Goal: Entertainment & Leisure: Browse casually

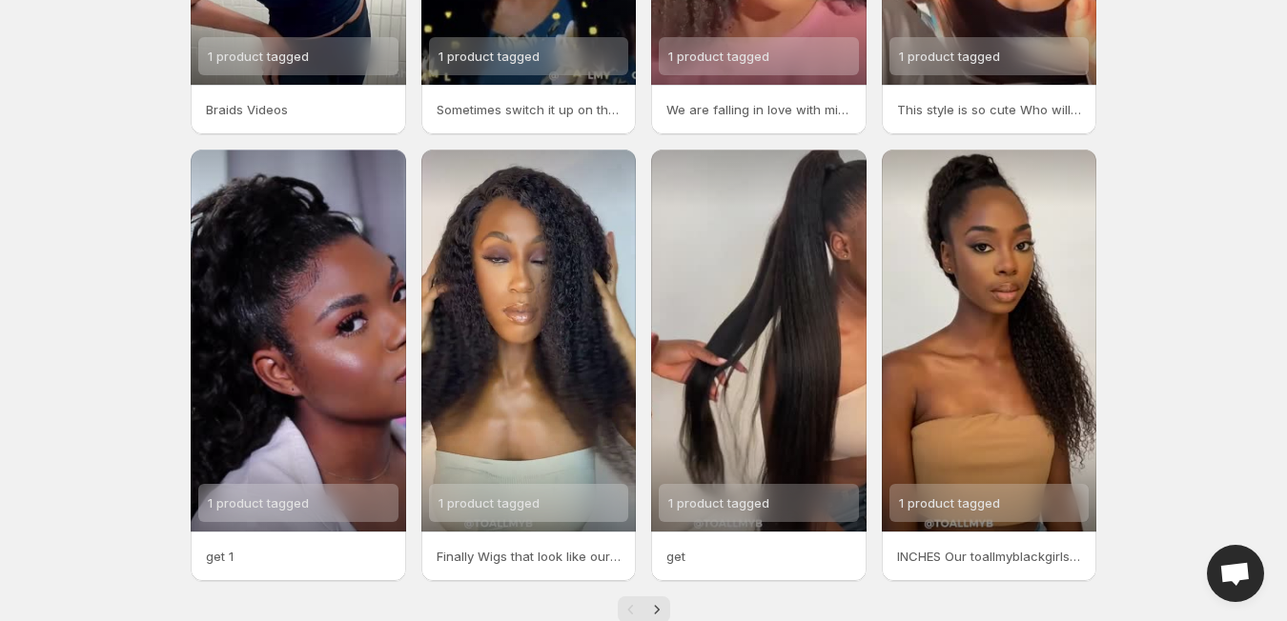
scroll to position [389, 0]
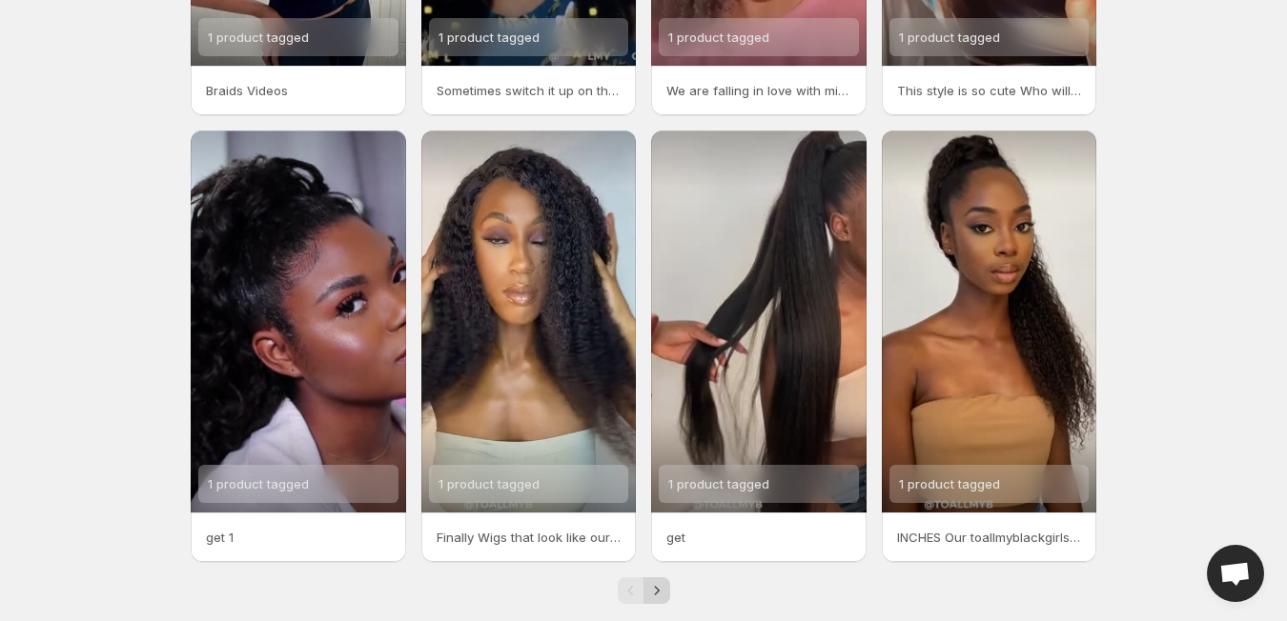
click at [657, 595] on icon "Next" at bounding box center [656, 590] width 19 height 19
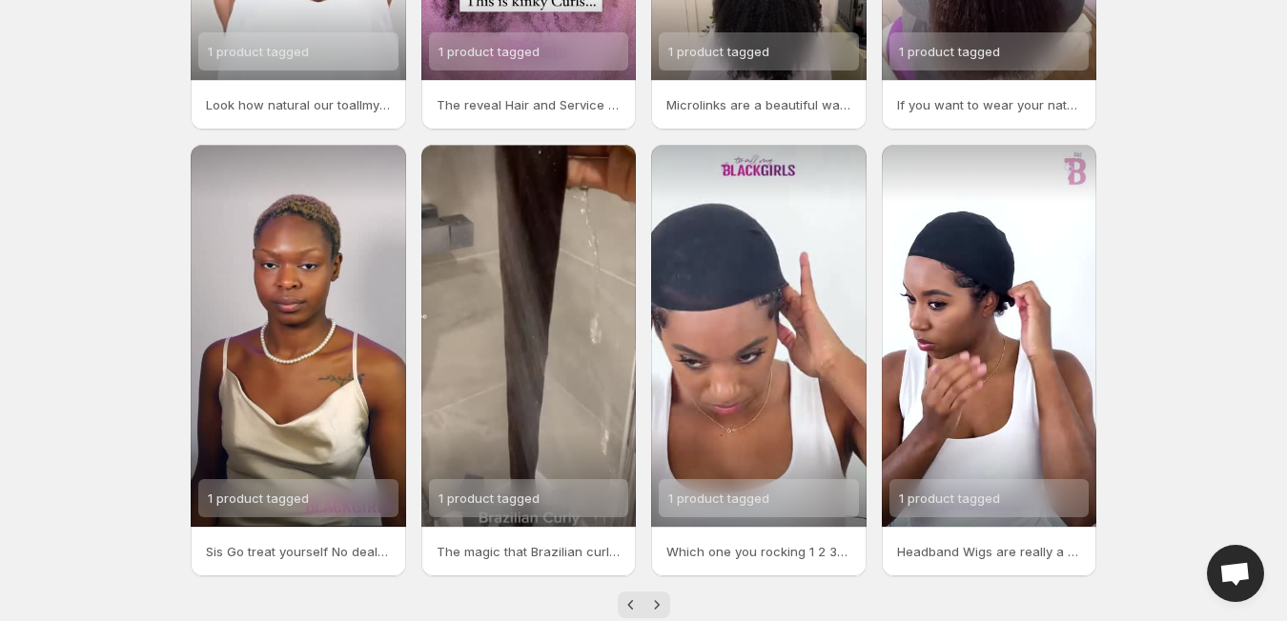
scroll to position [417, 0]
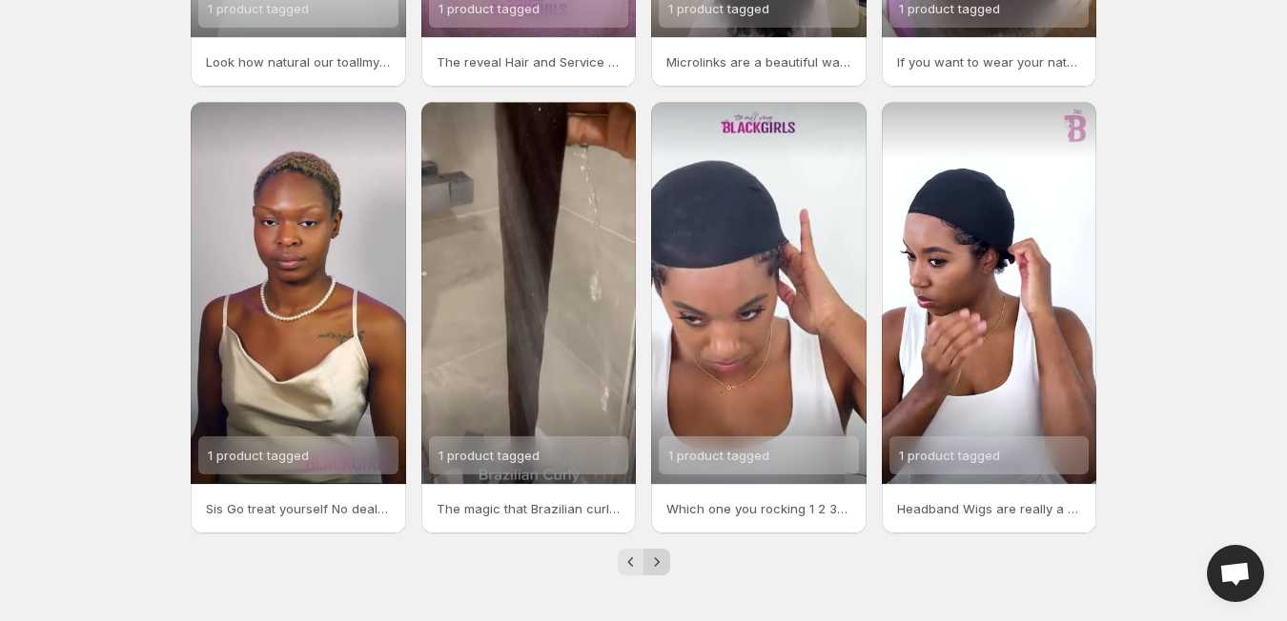
click at [657, 562] on icon "Next" at bounding box center [656, 562] width 19 height 19
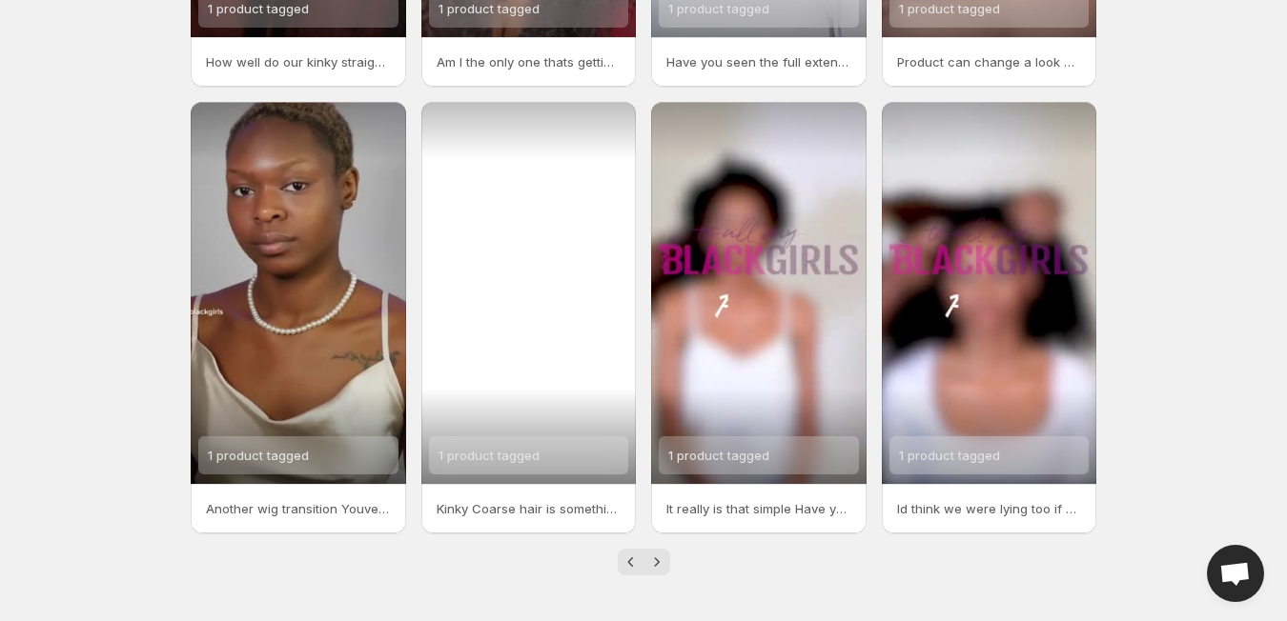
click at [547, 357] on div "1 product tagged" at bounding box center [528, 293] width 215 height 382
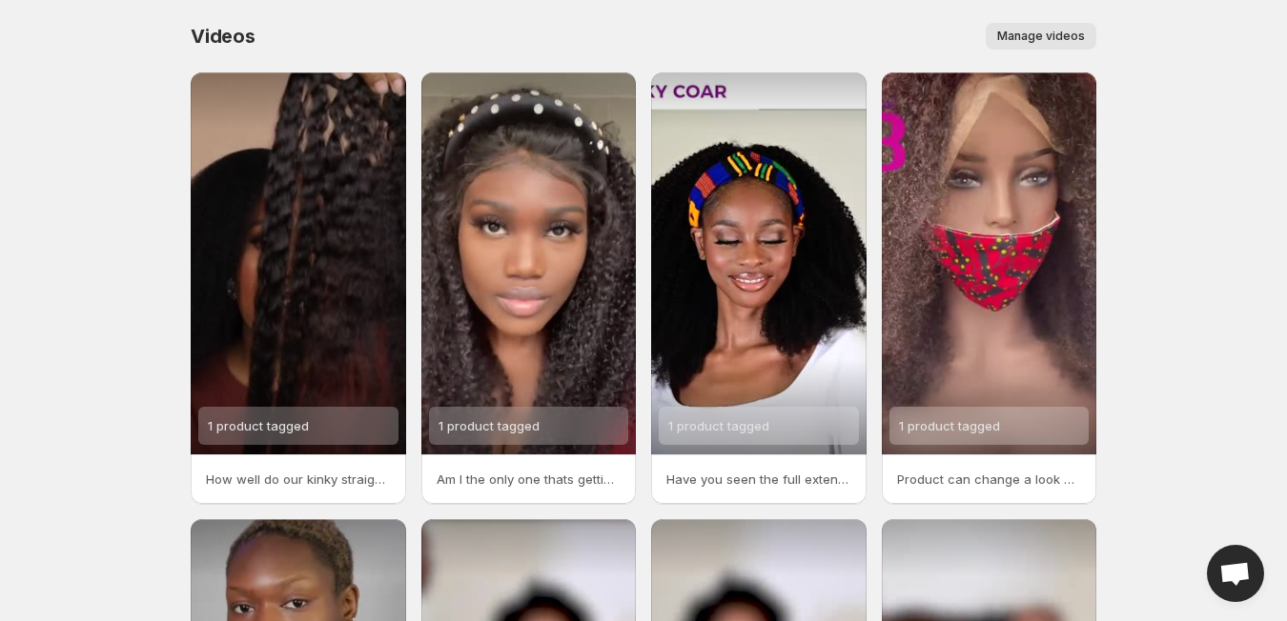
scroll to position [417, 0]
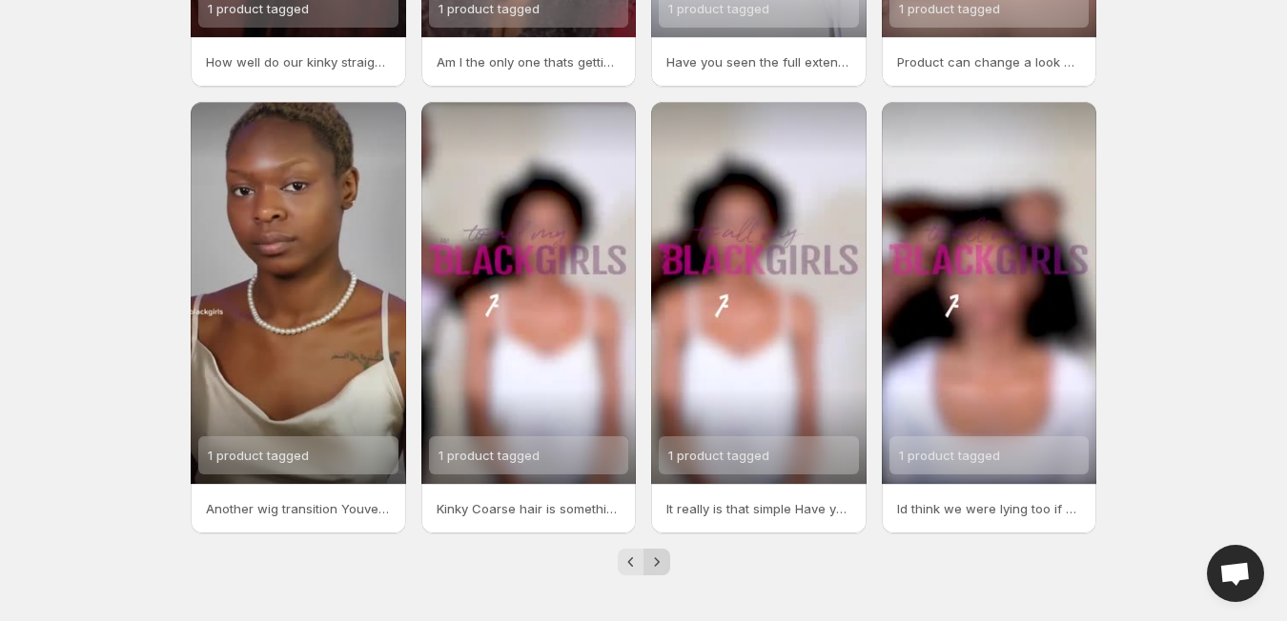
click at [656, 564] on icon "Next" at bounding box center [656, 562] width 19 height 19
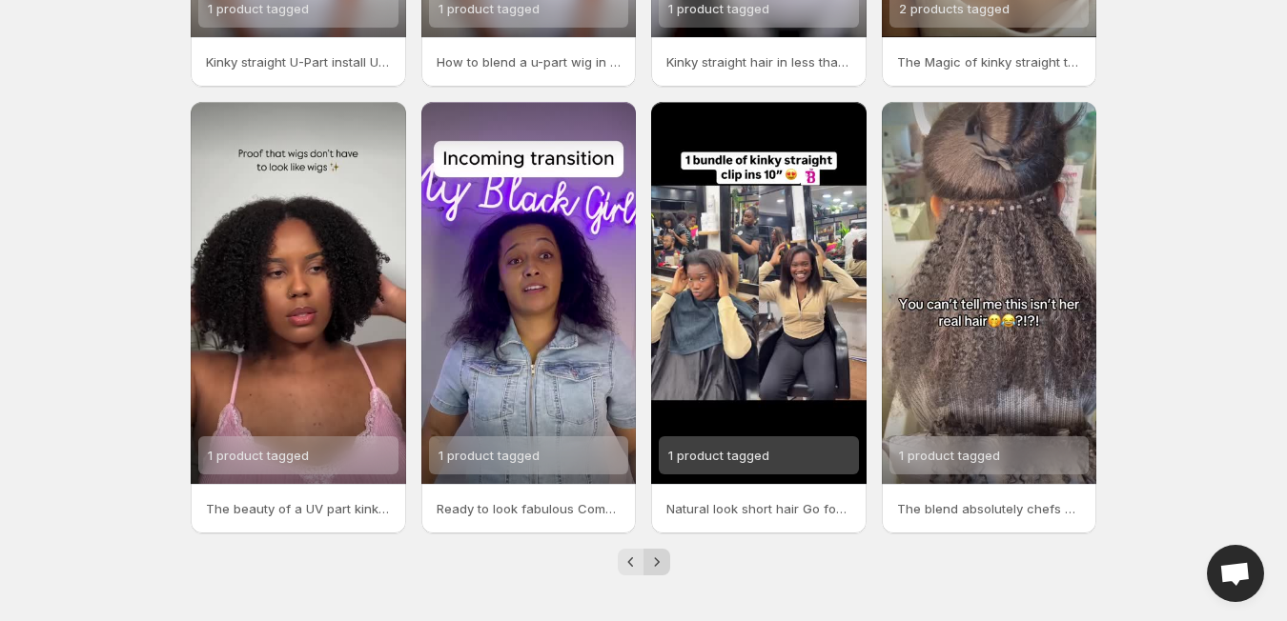
click at [654, 563] on icon "Next" at bounding box center [656, 562] width 19 height 19
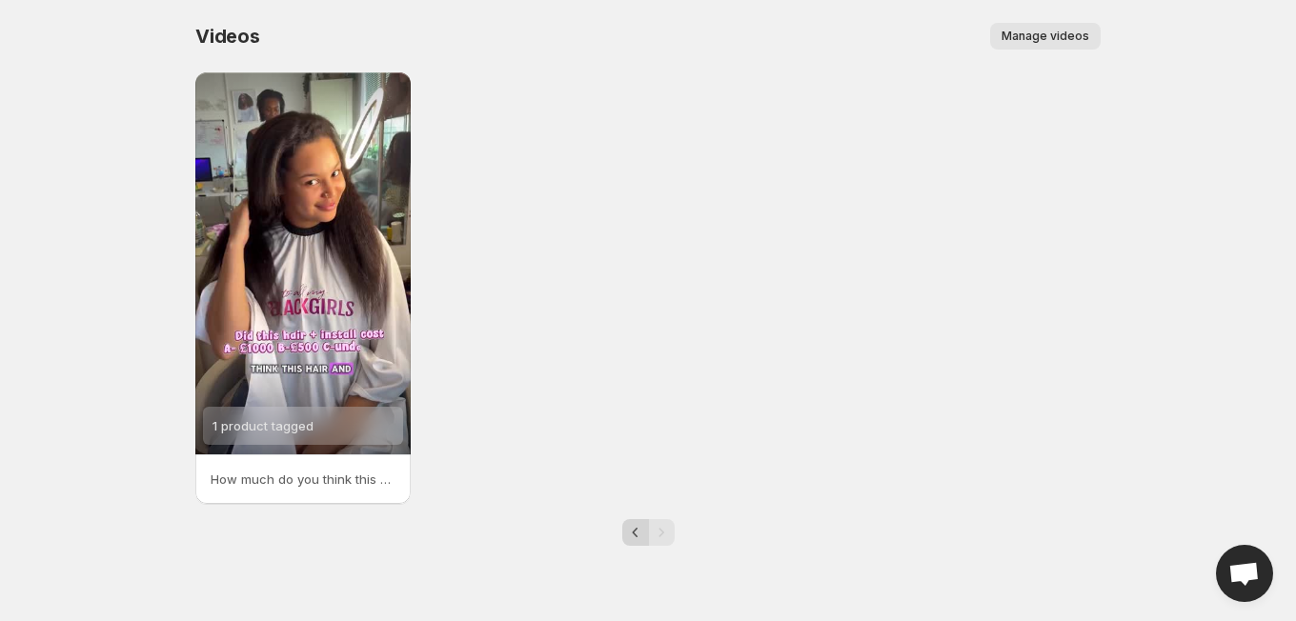
click at [633, 530] on icon "Previous" at bounding box center [635, 532] width 19 height 19
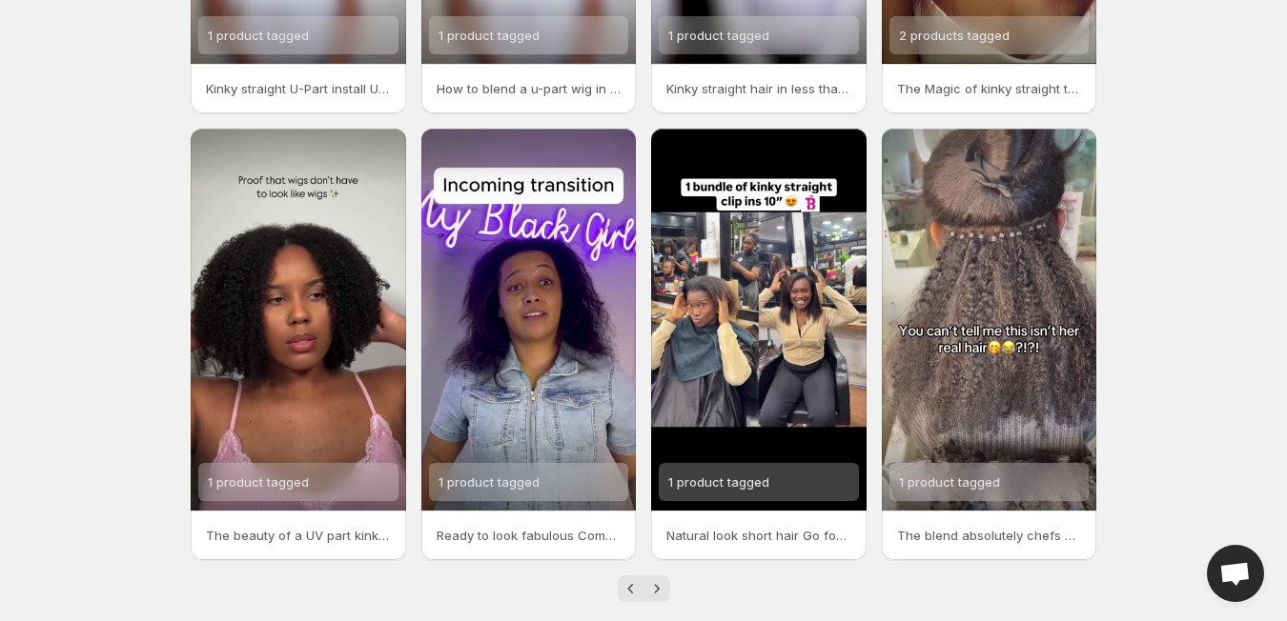
scroll to position [417, 0]
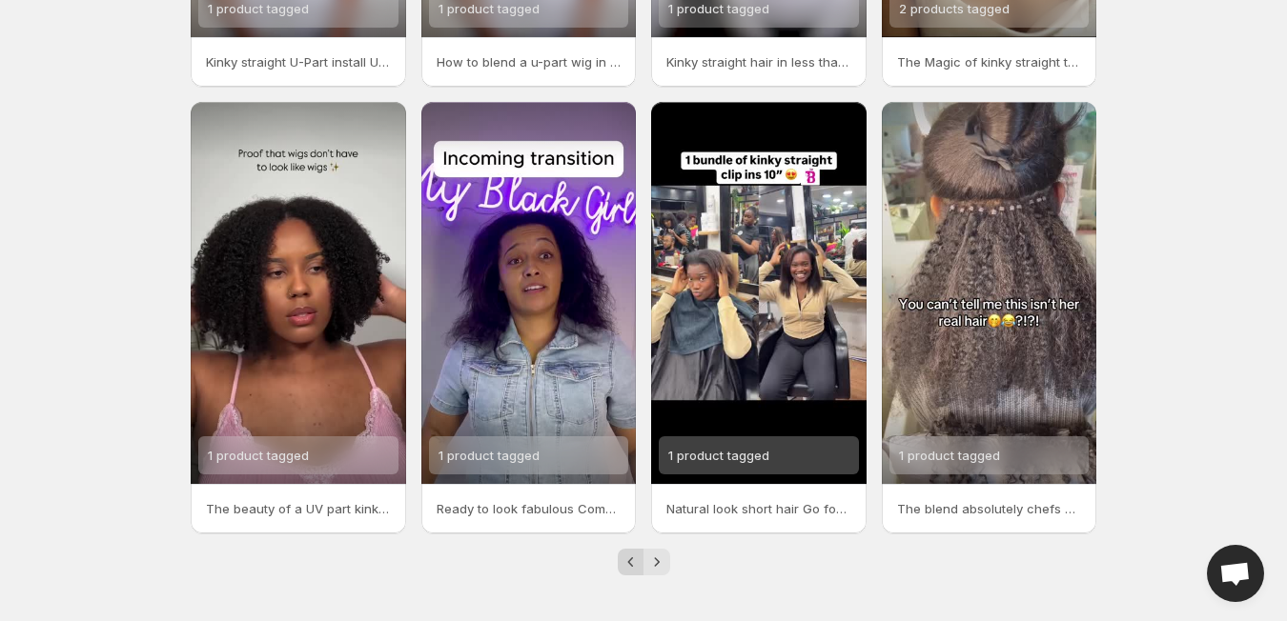
click at [630, 562] on icon "Previous" at bounding box center [630, 562] width 19 height 19
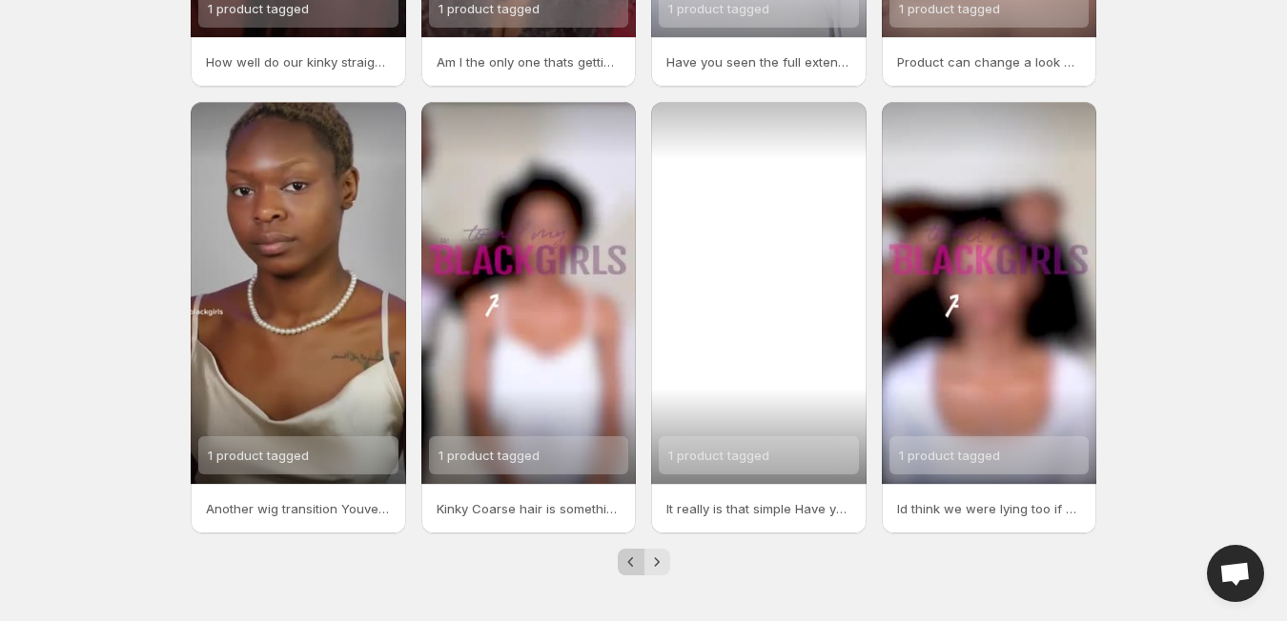
drag, startPoint x: 630, startPoint y: 562, endPoint x: 1019, endPoint y: 408, distance: 418.4
click at [1019, 408] on div "1 product tagged How well do our kinky straight clip ins blend into loaferette …" at bounding box center [635, 108] width 921 height 936
